Goal: Information Seeking & Learning: Understand process/instructions

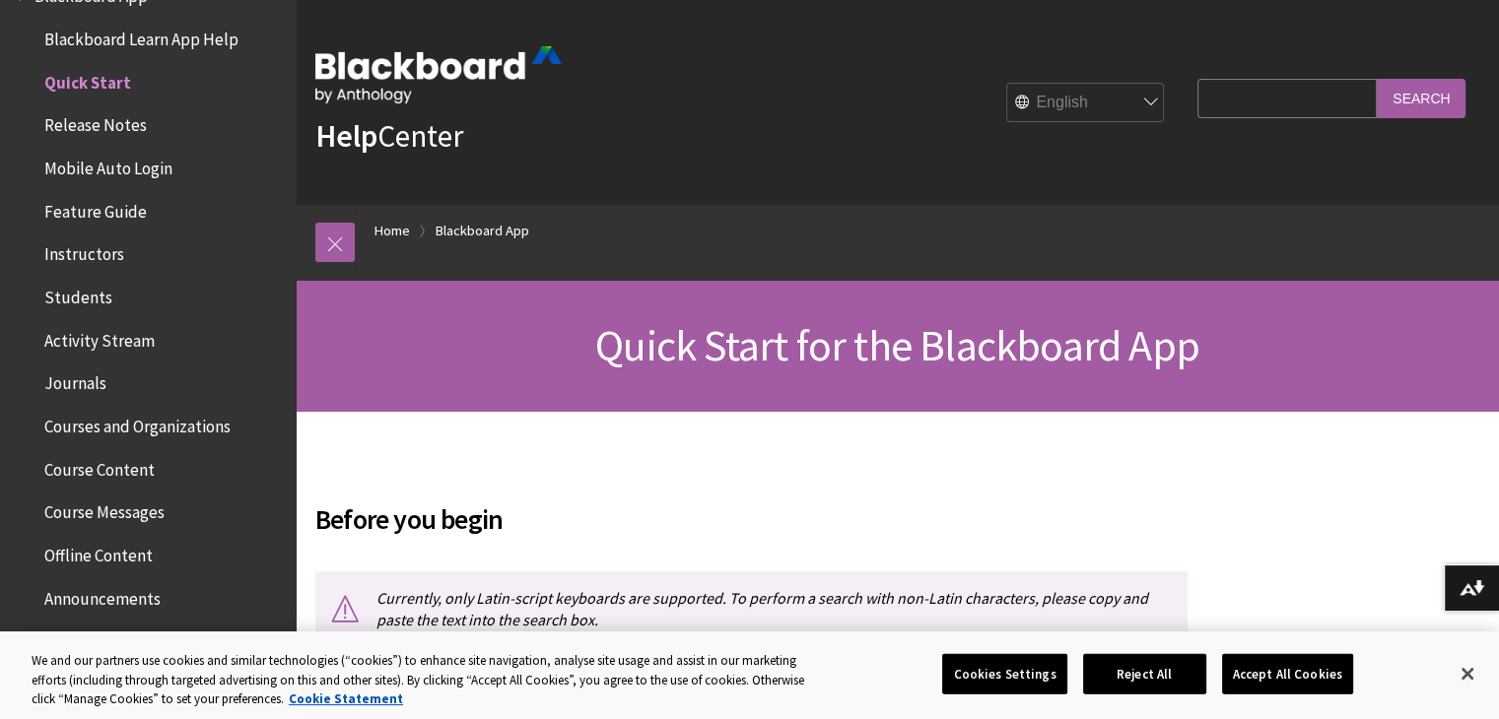
click at [88, 245] on span "Instructors" at bounding box center [84, 251] width 80 height 27
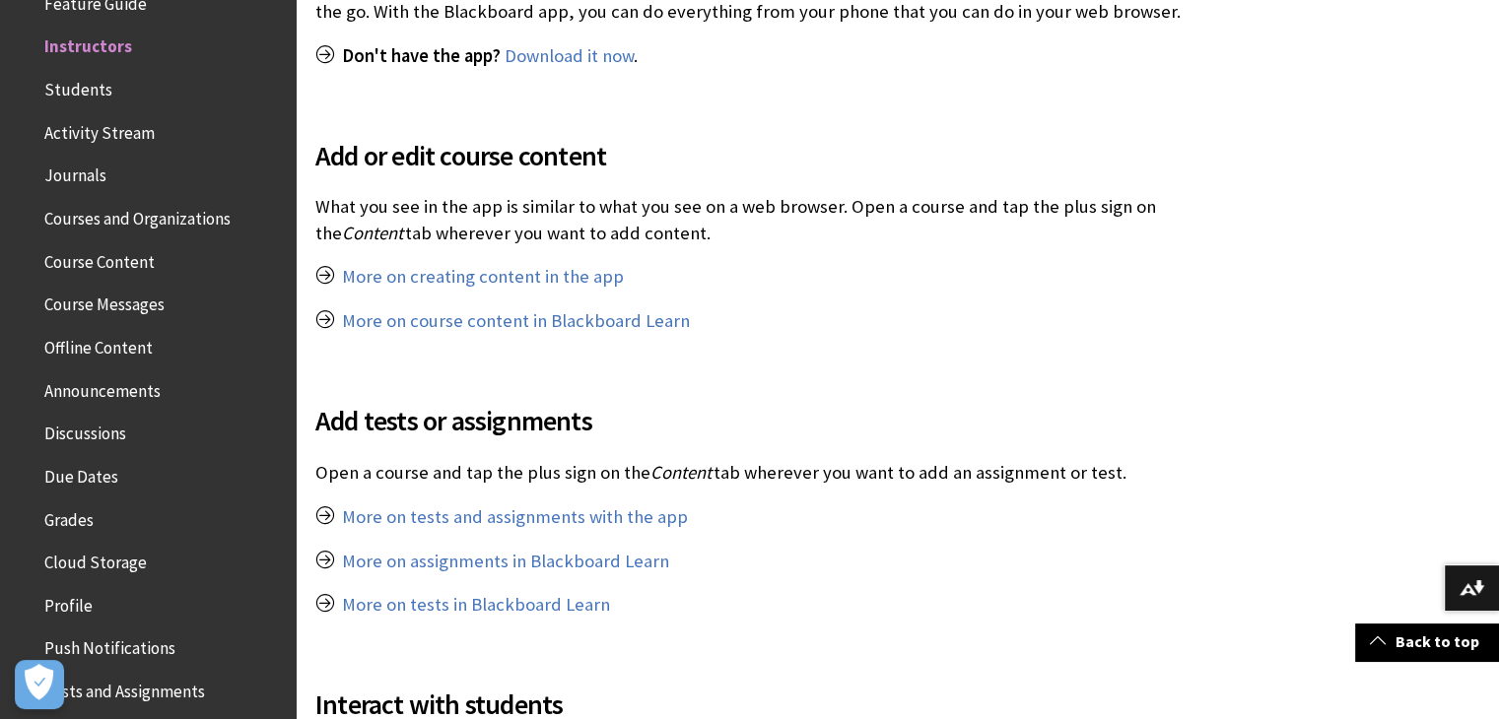
scroll to position [1004, 0]
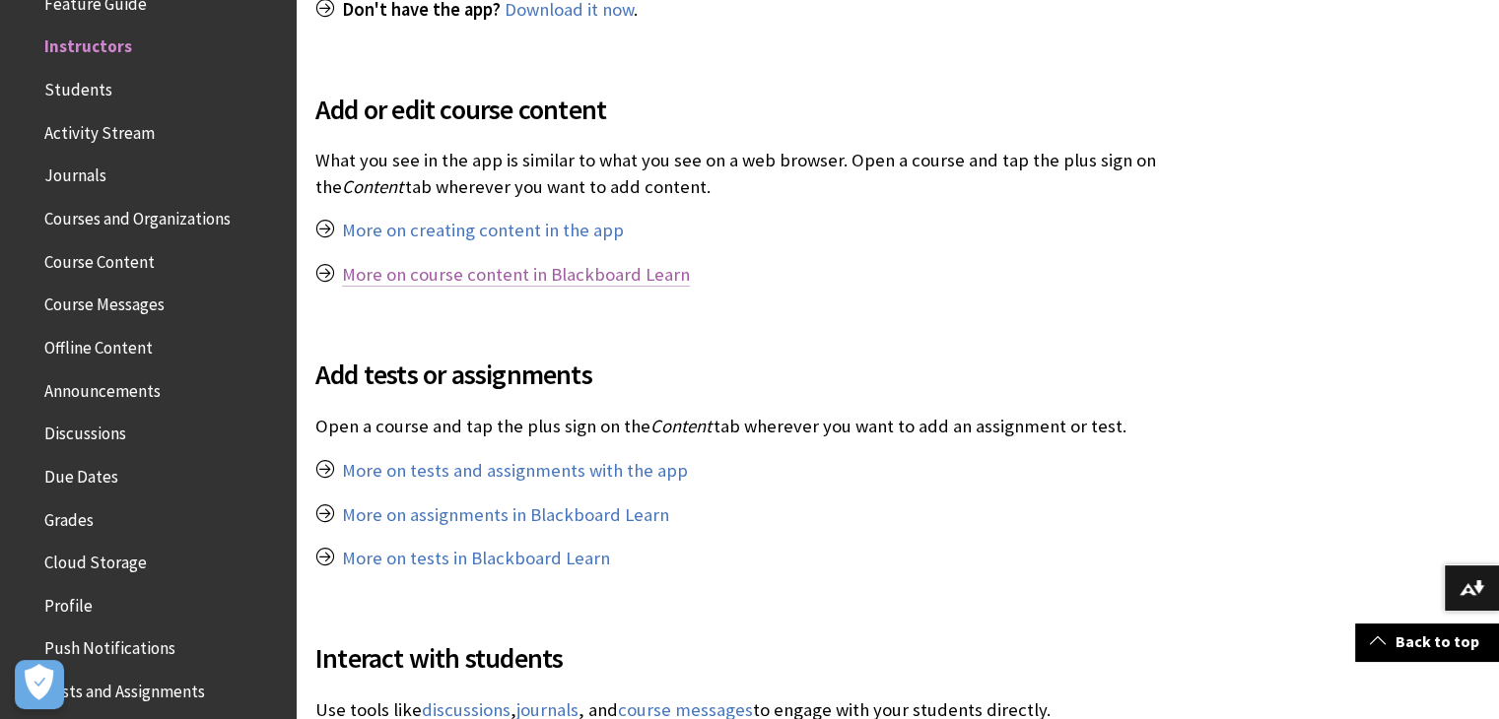
click at [637, 274] on link "More on course content in Blackboard Learn" at bounding box center [516, 275] width 348 height 24
click at [525, 234] on link "More on creating content in the app" at bounding box center [483, 231] width 282 height 24
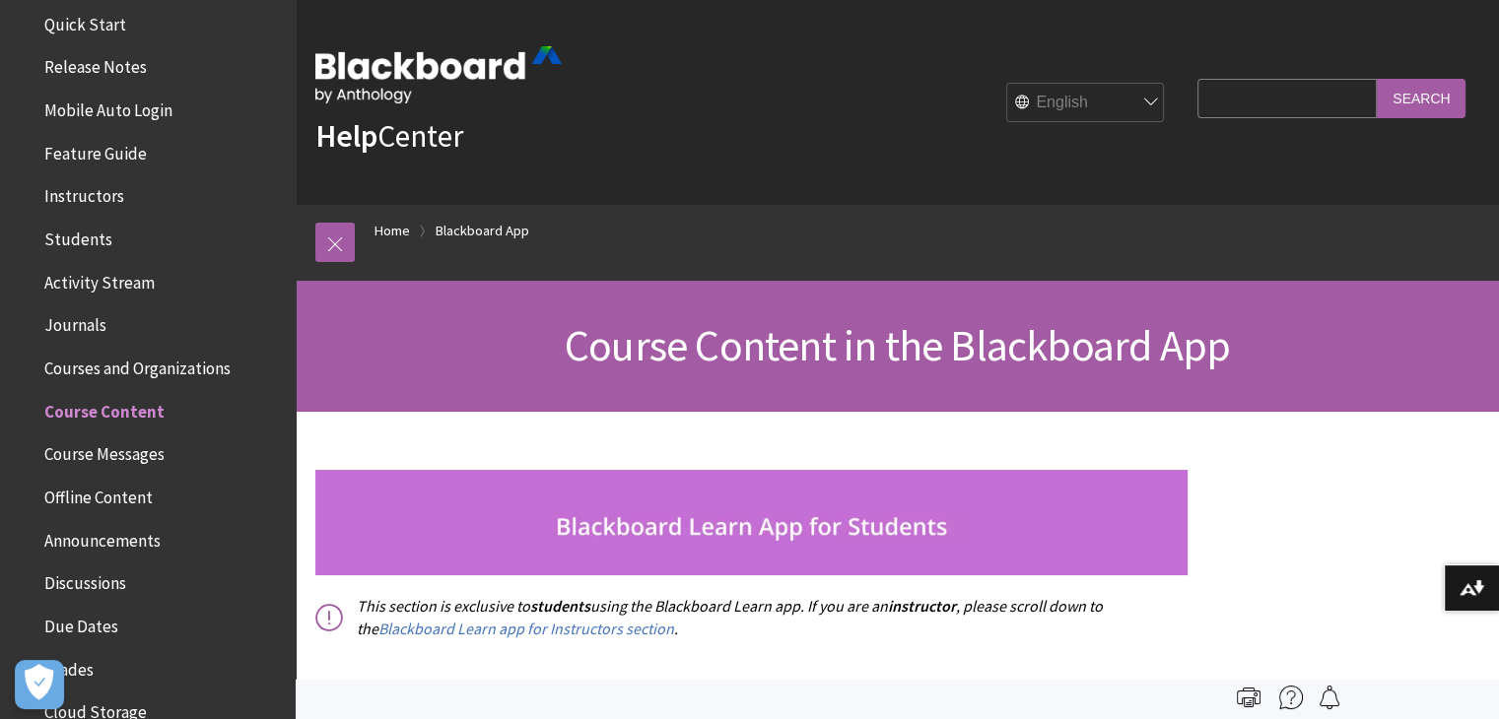
scroll to position [229, 0]
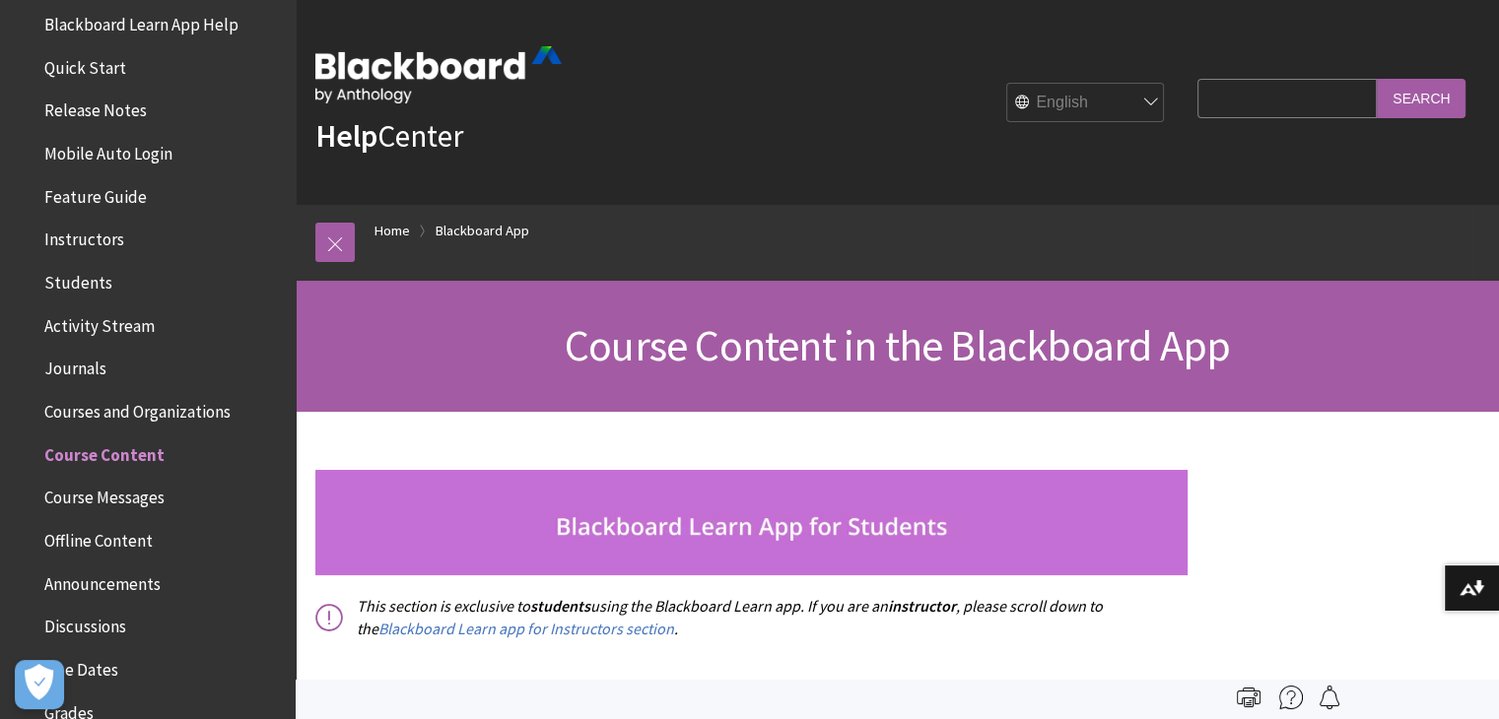
click at [75, 238] on span "Instructors" at bounding box center [84, 237] width 80 height 27
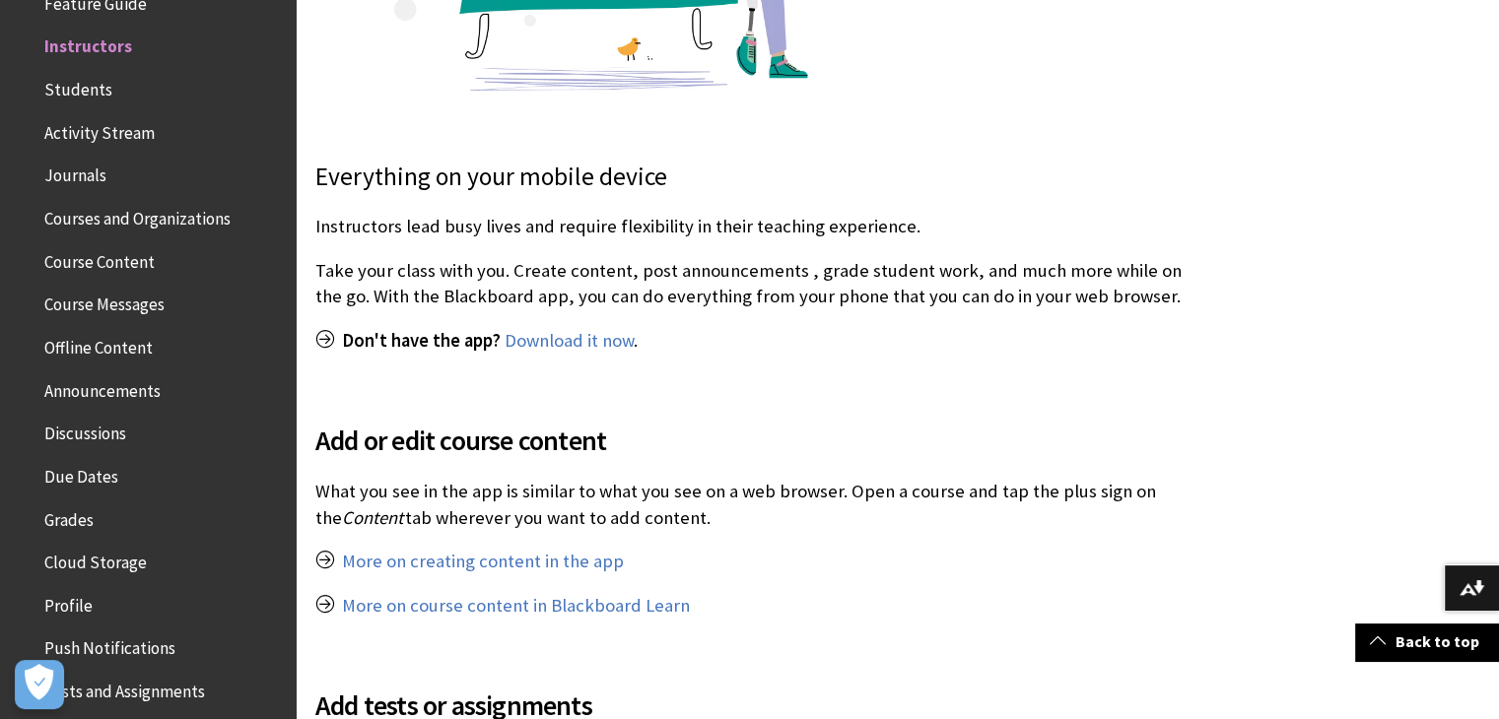
scroll to position [702, 0]
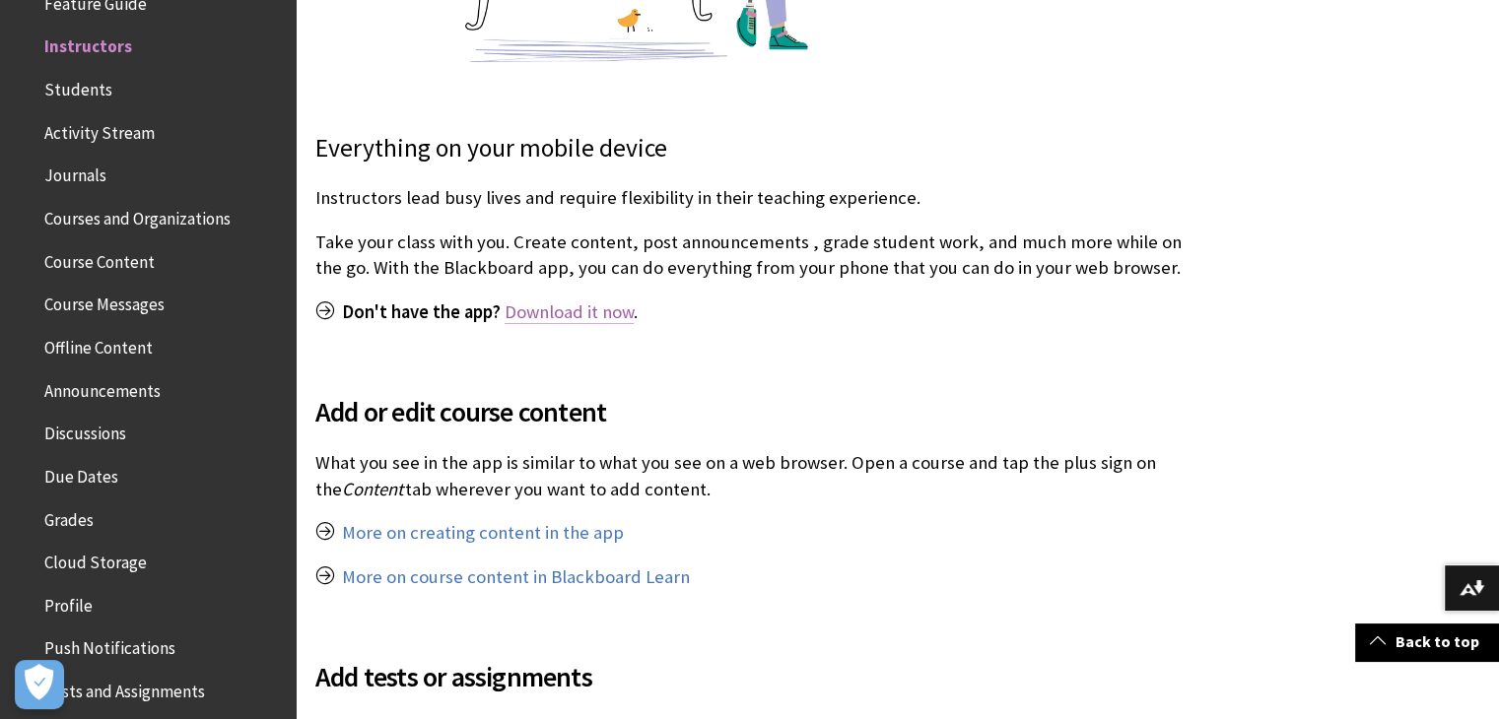
click at [572, 310] on link "Download it now" at bounding box center [569, 313] width 129 height 24
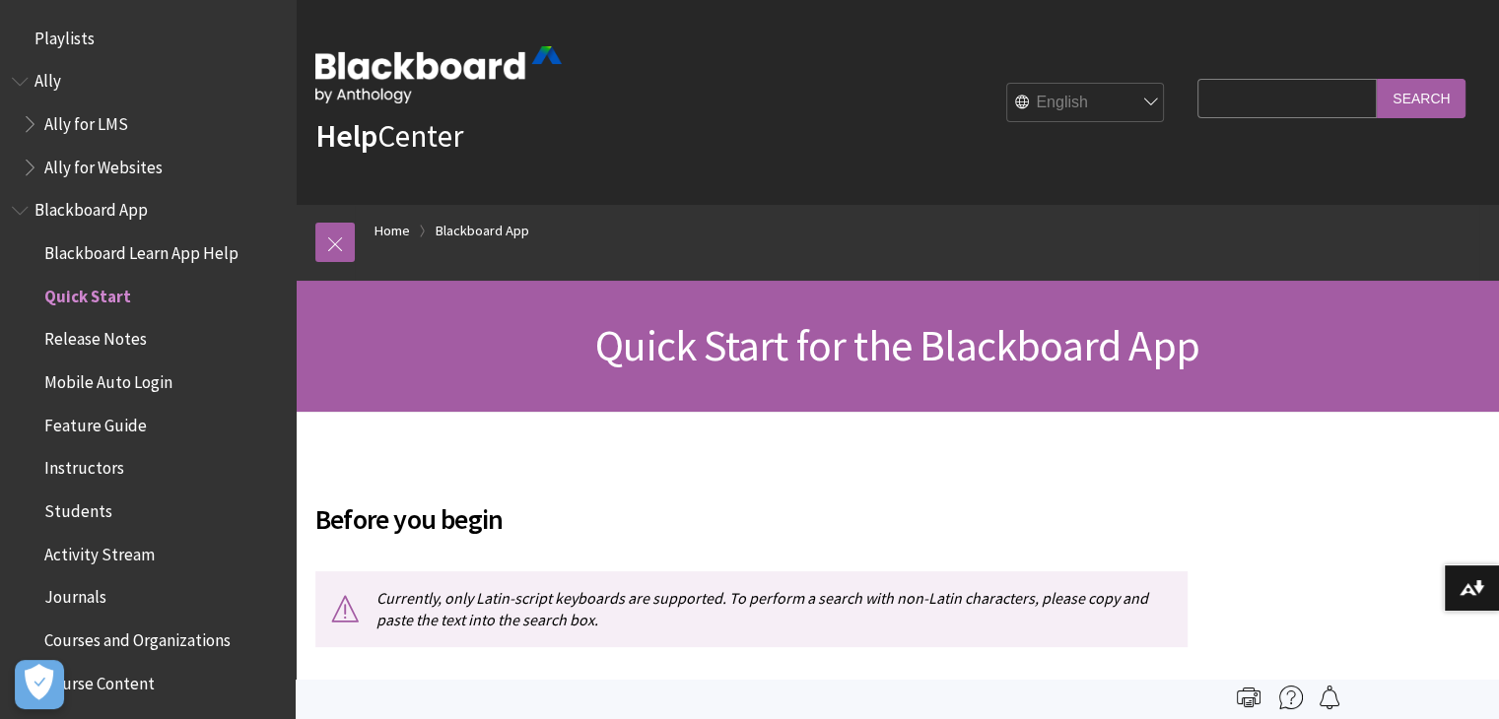
scroll to position [249, 0]
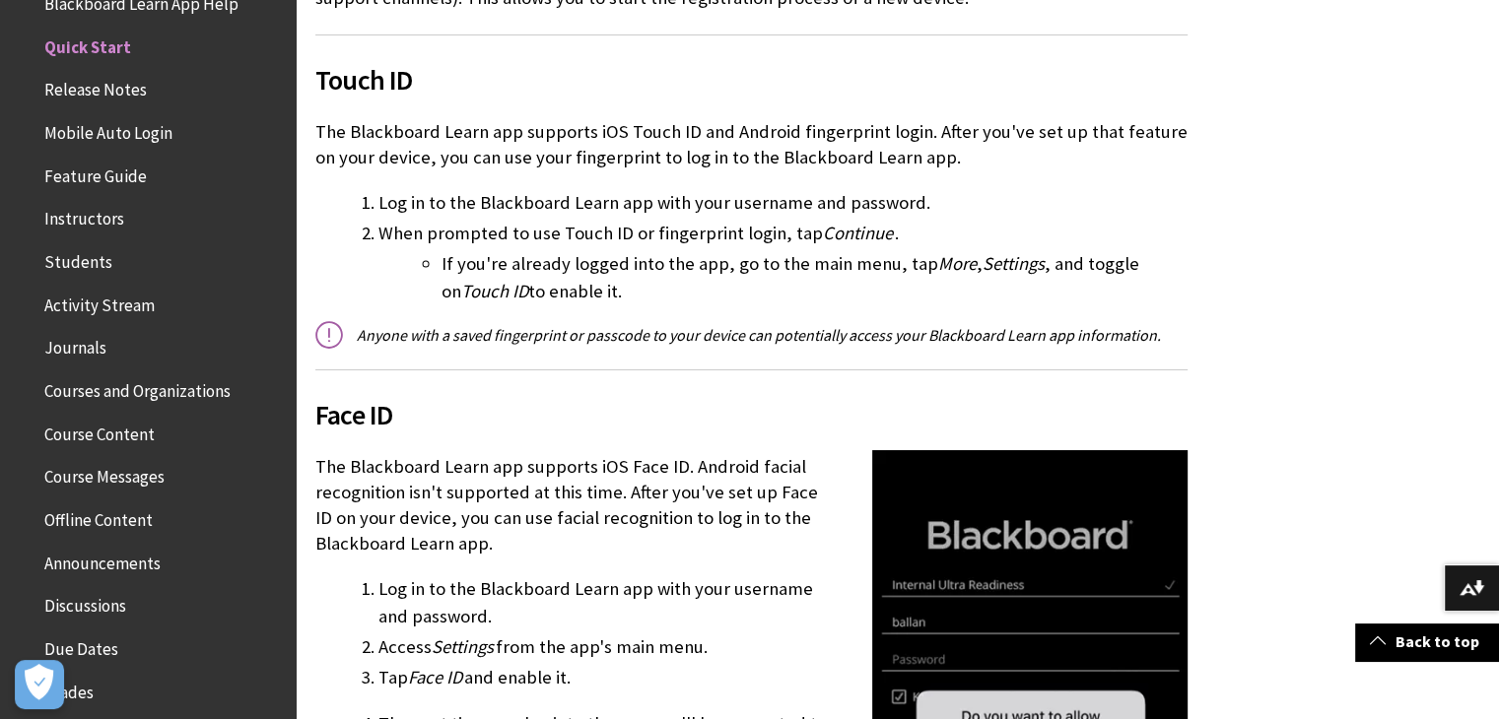
scroll to position [2714, 0]
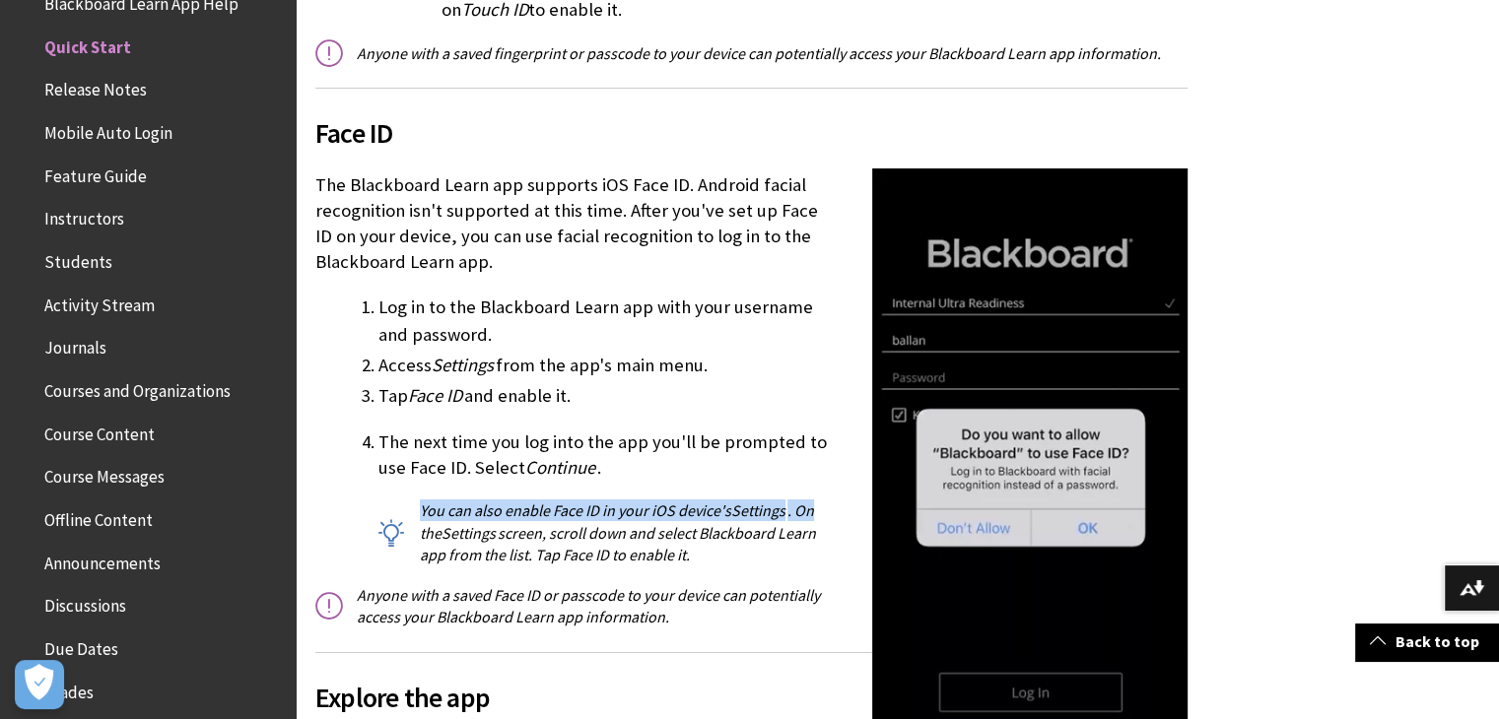
drag, startPoint x: 1456, startPoint y: 459, endPoint x: 1465, endPoint y: 521, distance: 62.9
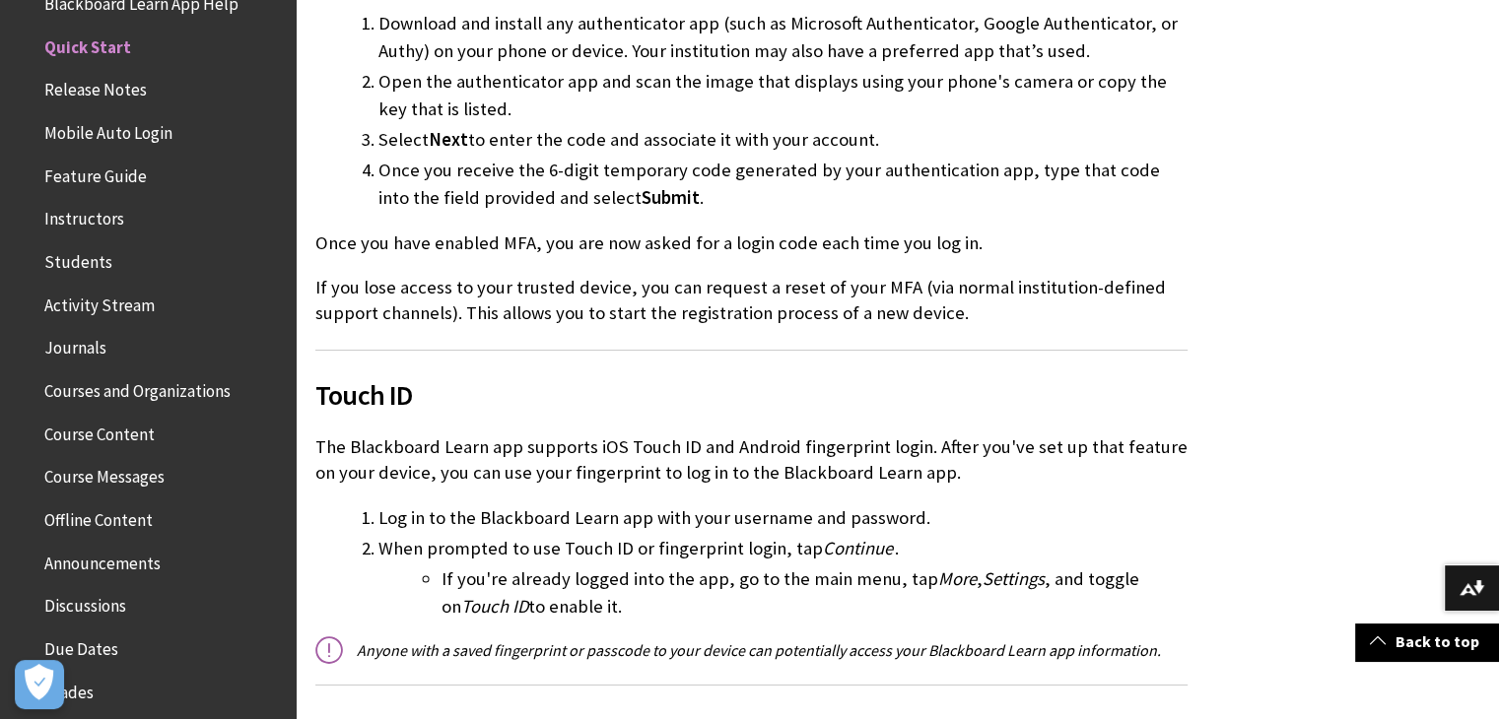
scroll to position [2803, 0]
